Goal: Task Accomplishment & Management: Manage account settings

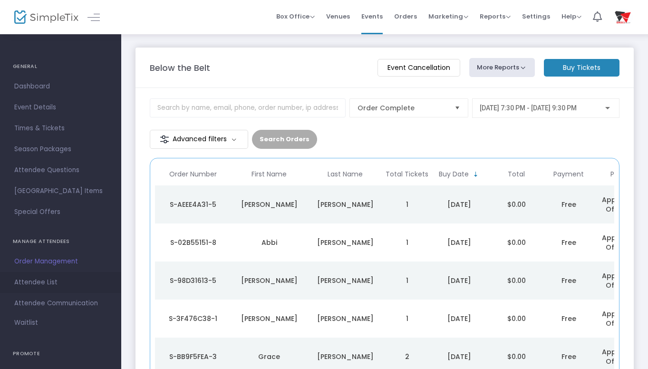
click at [50, 282] on span "Attendee List" at bounding box center [60, 282] width 93 height 12
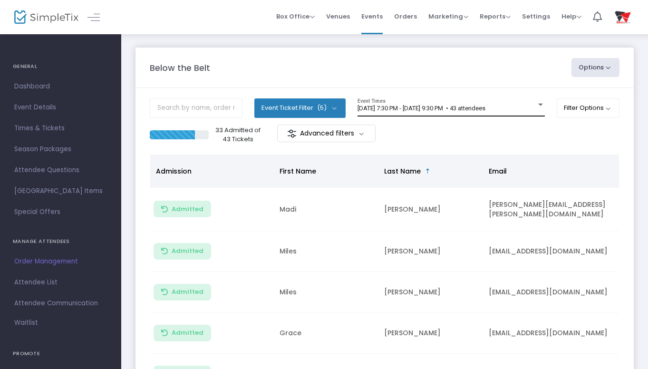
click at [538, 104] on div at bounding box center [540, 105] width 5 height 2
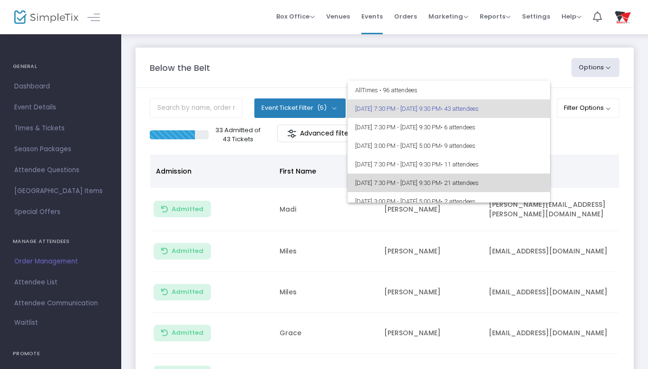
click at [504, 179] on span "[DATE] 7:30 PM - [DATE] 9:30 PM • 21 attendees" at bounding box center [448, 183] width 187 height 19
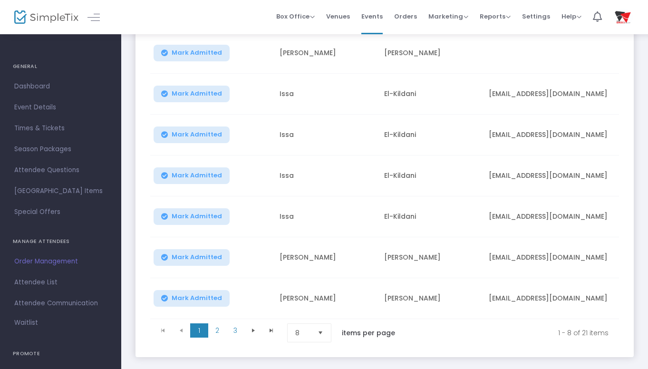
scroll to position [202, 0]
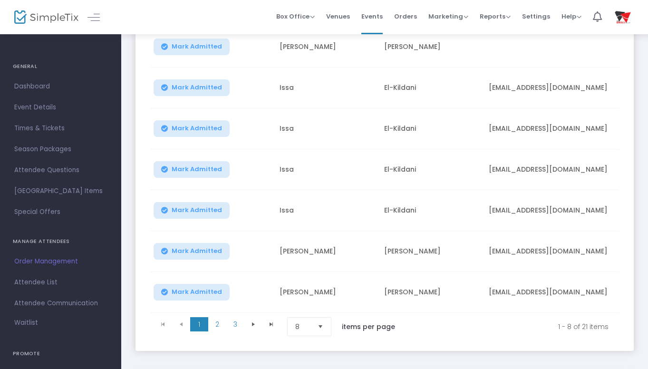
click at [322, 328] on span "Select" at bounding box center [321, 327] width 16 height 16
click at [316, 270] on li "25" at bounding box center [311, 272] width 46 height 19
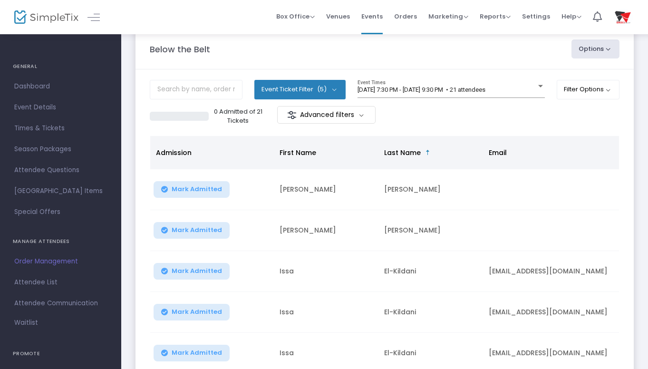
scroll to position [20, 0]
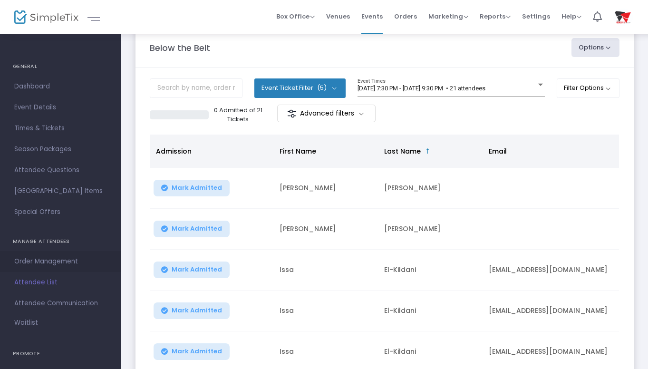
click at [69, 262] on span "Order Management" at bounding box center [60, 261] width 93 height 12
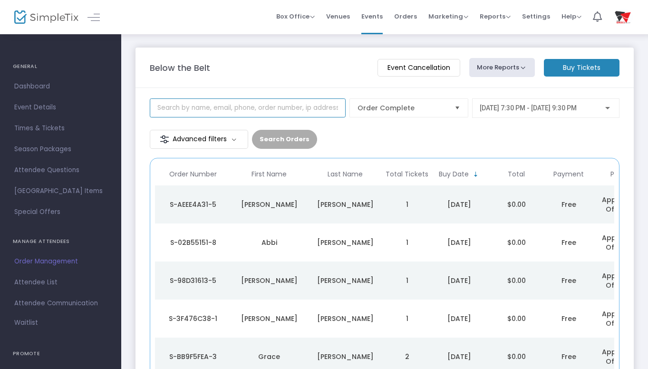
click at [265, 108] on input at bounding box center [248, 107] width 196 height 19
click at [459, 108] on span "Select" at bounding box center [458, 108] width 16 height 16
type input "cleary"
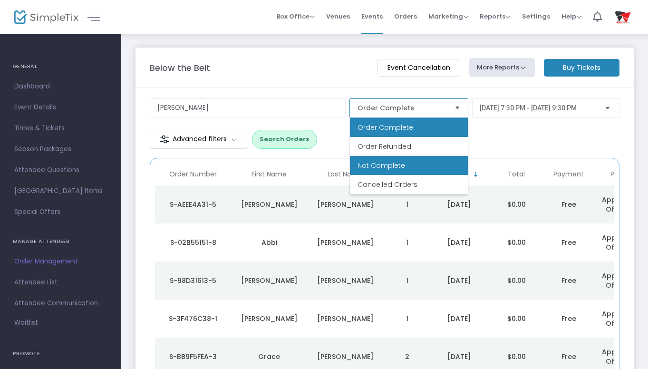
click at [407, 166] on li "Not Complete" at bounding box center [409, 165] width 118 height 19
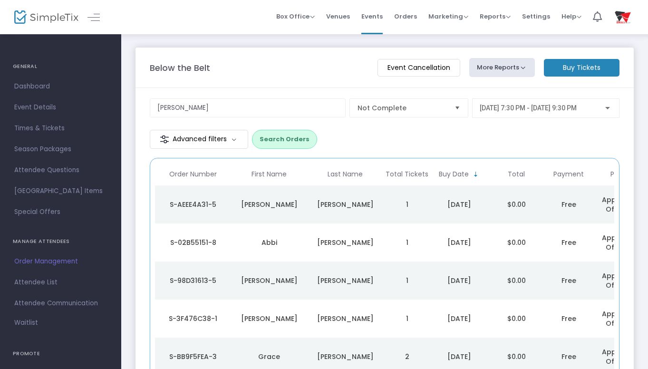
click at [609, 107] on div at bounding box center [607, 108] width 5 height 2
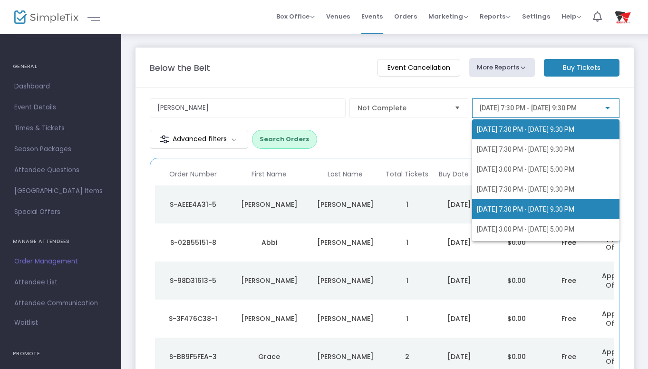
click at [521, 203] on span "9/20/2025 @ 7:30 PM - 9/20/2025 @ 9:30 PM" at bounding box center [546, 209] width 138 height 20
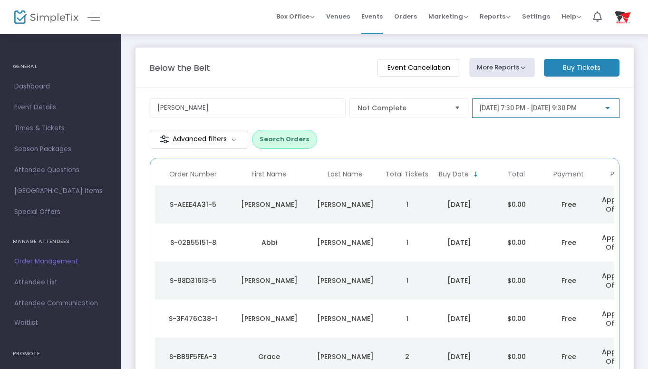
click at [299, 137] on button "Search Orders" at bounding box center [284, 139] width 65 height 19
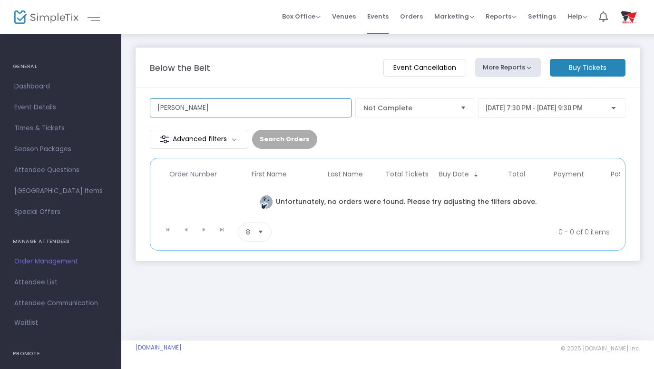
click at [251, 105] on input "cleary" at bounding box center [251, 107] width 202 height 19
click at [460, 107] on span "Select" at bounding box center [463, 108] width 16 height 16
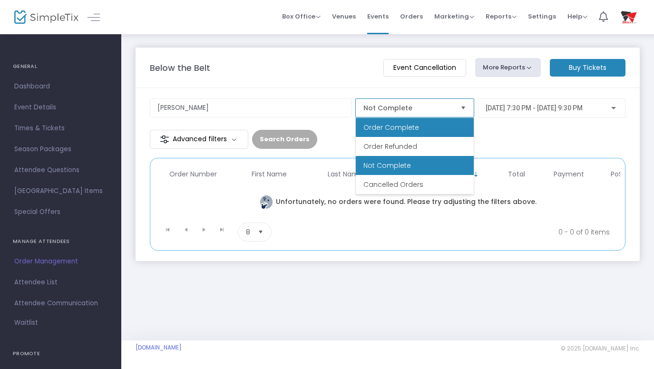
click at [436, 124] on li "Order Complete" at bounding box center [415, 127] width 118 height 19
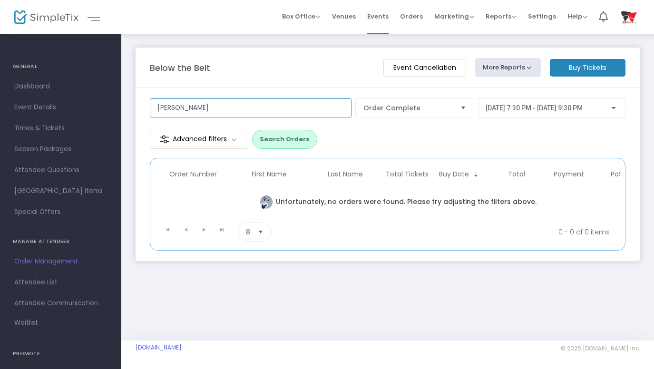
click at [308, 104] on input "cleary" at bounding box center [251, 107] width 202 height 19
click at [286, 142] on button "Search Orders" at bounding box center [284, 139] width 65 height 19
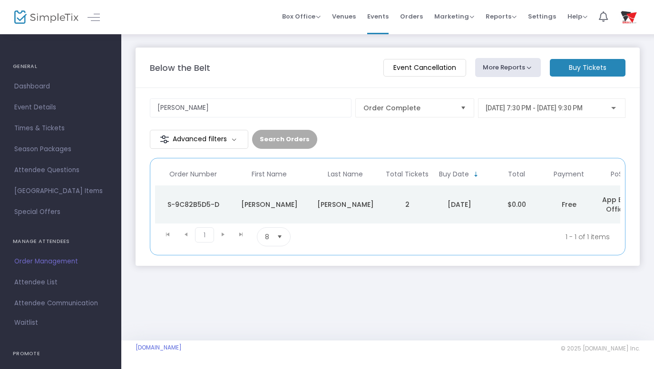
click at [219, 205] on div "S-9C82B5D5-D" at bounding box center [192, 205] width 71 height 10
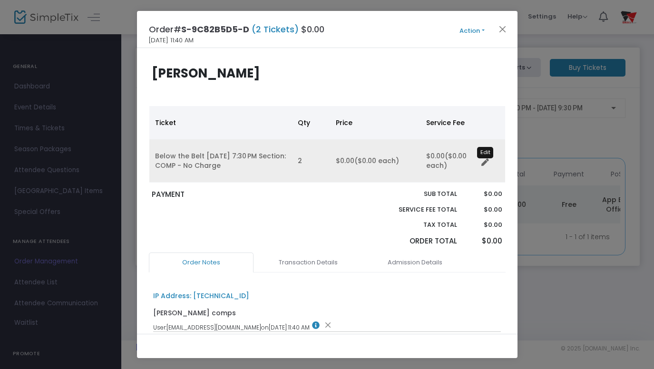
click at [486, 162] on icon "Data table" at bounding box center [485, 163] width 8 height 8
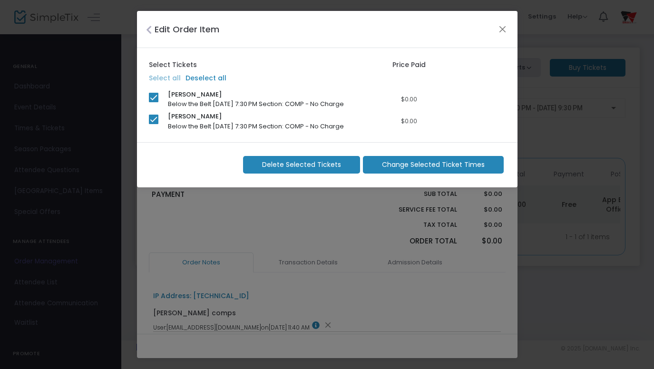
click at [325, 162] on span "Delete Selected Tickets" at bounding box center [301, 165] width 79 height 10
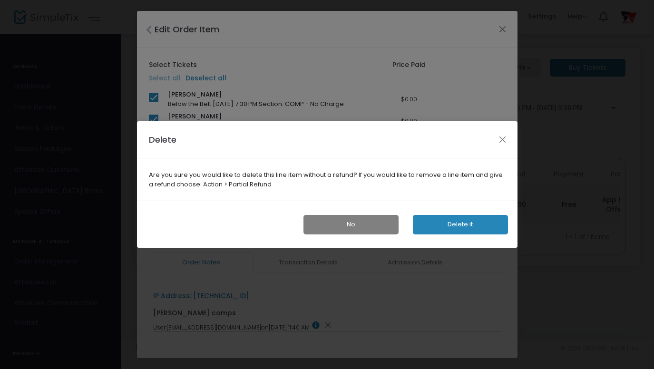
click at [449, 221] on button "Delete it" at bounding box center [460, 224] width 95 height 19
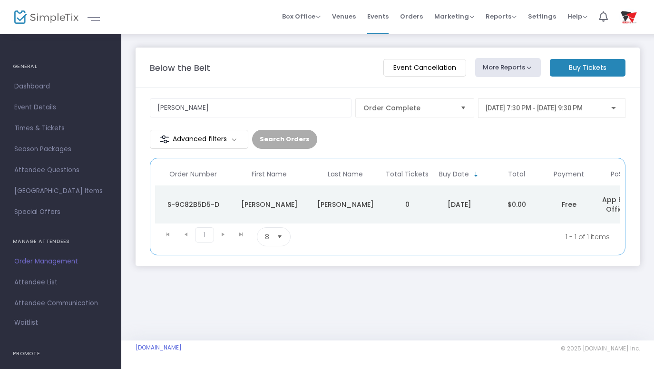
click at [224, 203] on div "S-9C82B5D5-D" at bounding box center [192, 205] width 71 height 10
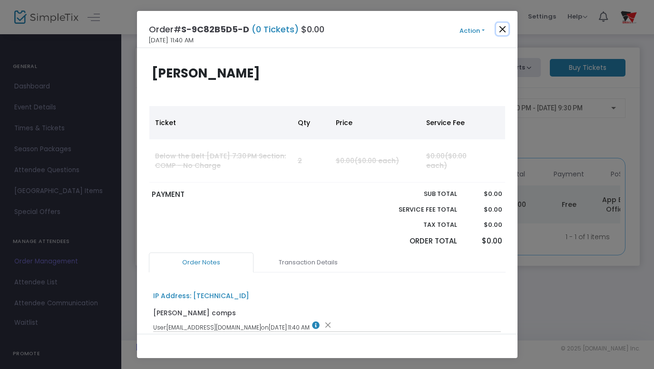
click at [502, 31] on button "Close" at bounding box center [502, 29] width 12 height 12
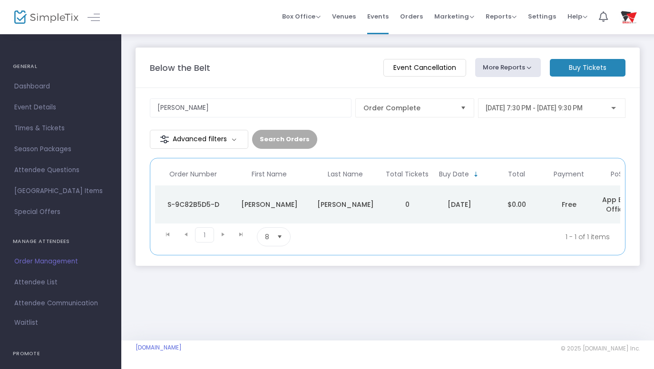
click at [55, 264] on span "Order Management" at bounding box center [60, 261] width 93 height 12
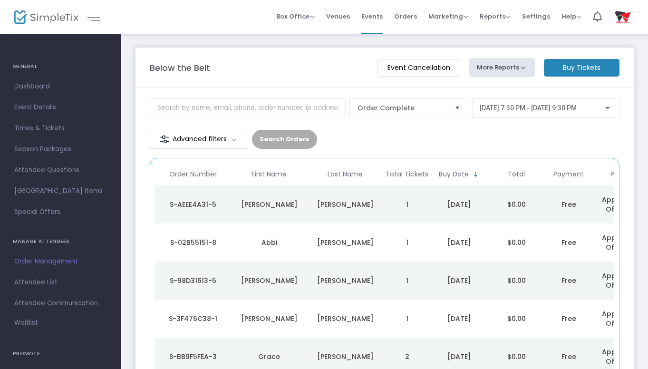
click at [609, 109] on div at bounding box center [607, 108] width 5 height 2
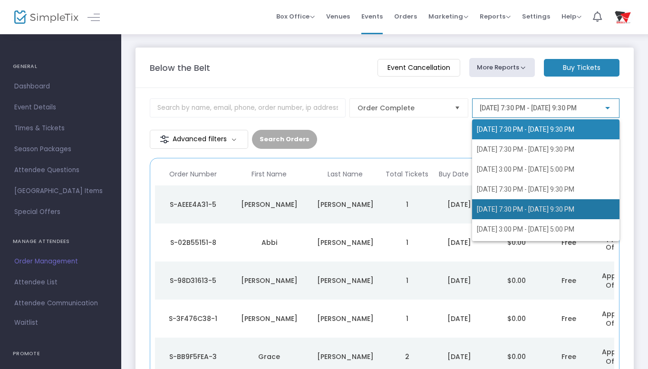
click at [557, 201] on span "9/20/2025 @ 7:30 PM - 9/20/2025 @ 9:30 PM" at bounding box center [546, 209] width 138 height 20
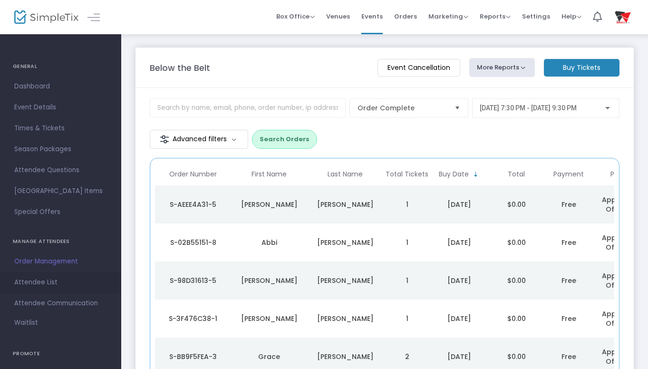
click at [48, 280] on span "Attendee List" at bounding box center [60, 282] width 93 height 12
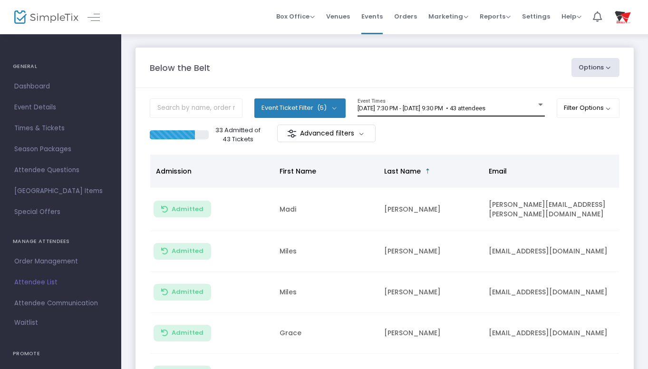
click at [539, 105] on div at bounding box center [540, 105] width 5 height 2
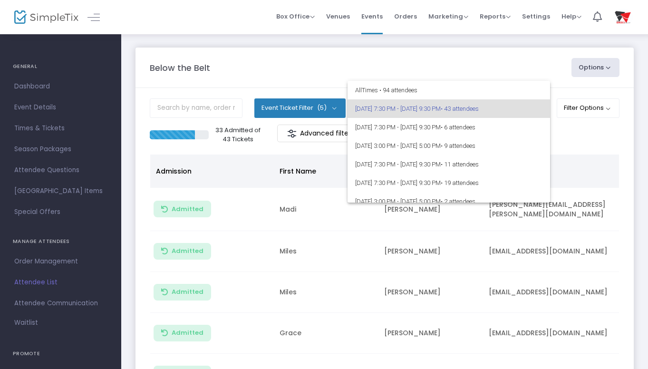
click at [525, 66] on div at bounding box center [324, 184] width 648 height 369
